Goal: Ask a question

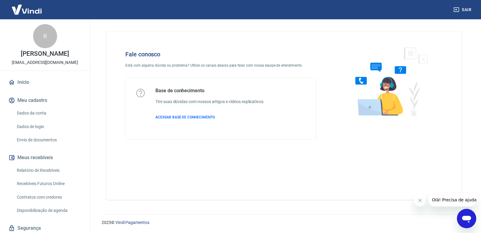
click at [463, 218] on icon "Abrir janela de mensagens" at bounding box center [467, 218] width 9 height 7
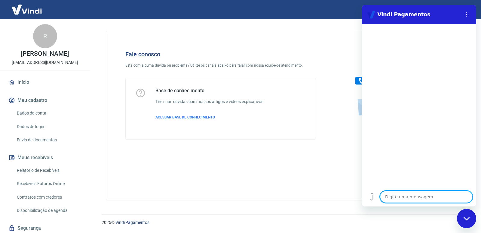
click at [408, 196] on textarea at bounding box center [426, 196] width 93 height 12
type textarea "O"
type textarea "x"
type textarea "Ol"
type textarea "x"
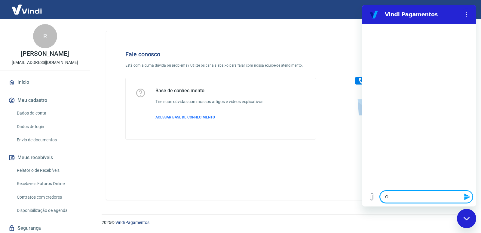
type textarea "Olá"
type textarea "x"
type textarea "Olá"
type textarea "x"
type textarea "Olá b"
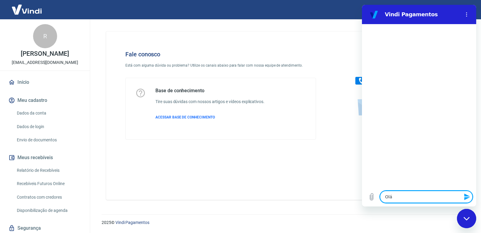
type textarea "x"
type textarea "Olá bo"
type textarea "x"
type textarea "Olá bom"
type textarea "x"
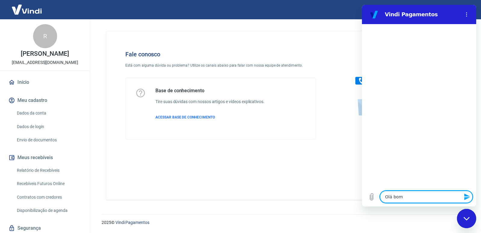
type textarea "Olá bom"
type textarea "x"
type textarea "Olá bom d"
type textarea "x"
type textarea "Olá bom di"
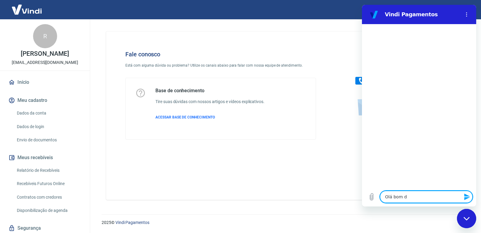
type textarea "x"
type textarea "Olá bom dia"
type textarea "x"
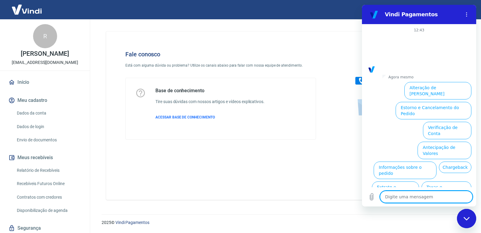
scroll to position [19, 0]
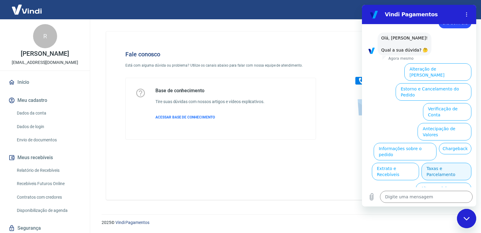
click at [448, 163] on button "Taxas e Parcelamento" at bounding box center [447, 171] width 50 height 17
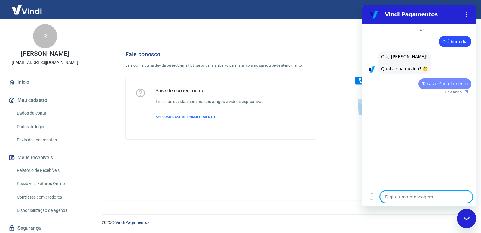
scroll to position [0, 0]
type textarea "x"
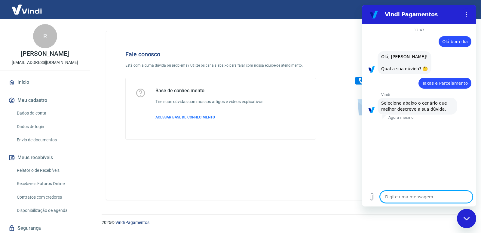
scroll to position [16, 0]
